Goal: Information Seeking & Learning: Learn about a topic

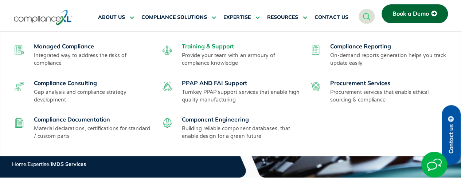
click at [186, 46] on link "Training & Support" at bounding box center [208, 46] width 52 height 7
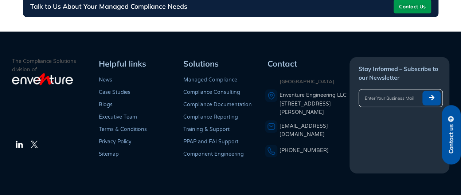
scroll to position [298, 0]
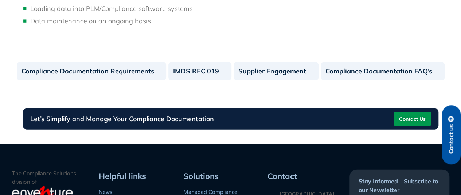
scroll to position [895, 0]
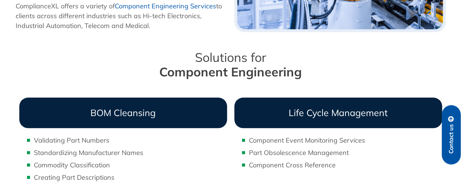
scroll to position [102, 0]
